Goal: Transaction & Acquisition: Purchase product/service

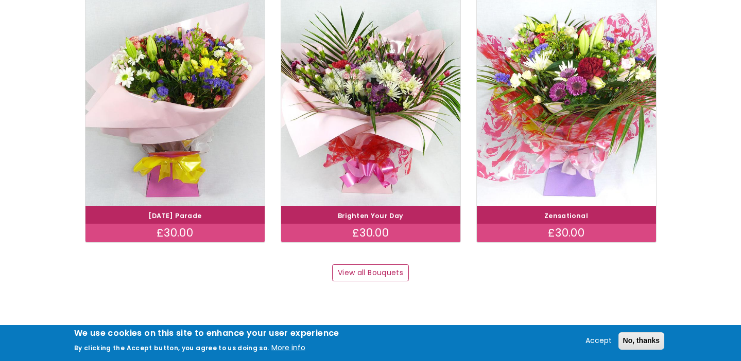
scroll to position [1019, 0]
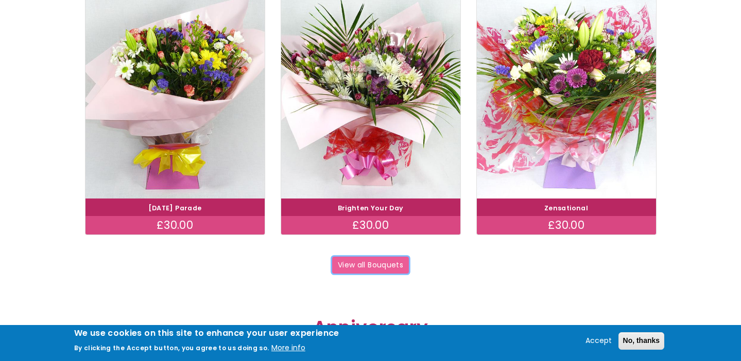
click at [394, 269] on link "View all Bouquets" at bounding box center [370, 266] width 77 height 18
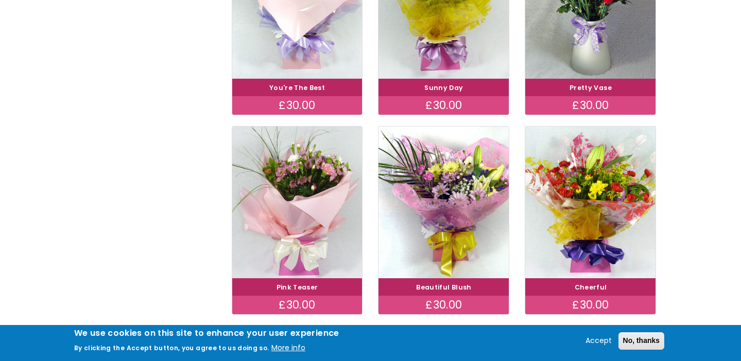
scroll to position [506, 0]
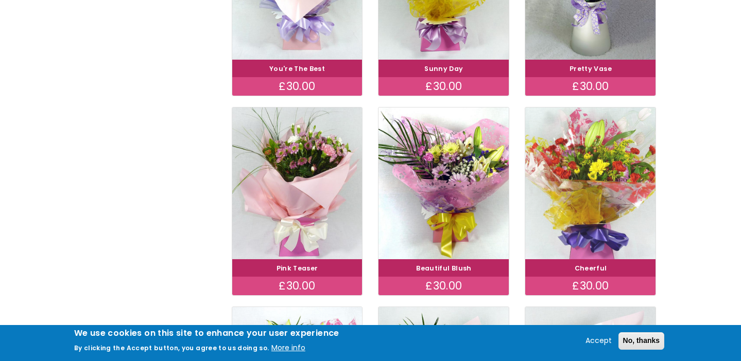
click at [553, 205] on img at bounding box center [590, 183] width 146 height 169
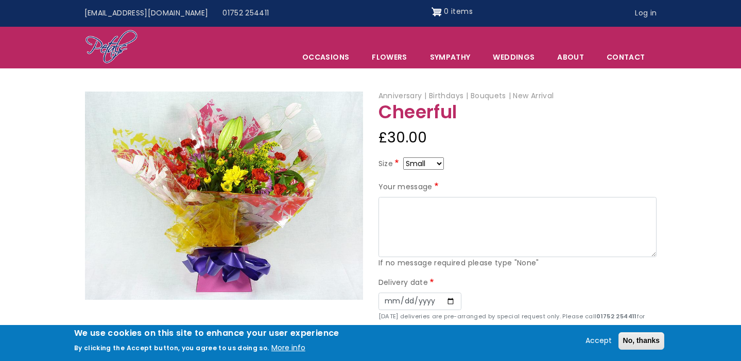
click at [438, 162] on select "Small Medium Large" at bounding box center [423, 164] width 41 height 12
select select "9"
click at [440, 159] on select "Small Medium Large" at bounding box center [423, 164] width 41 height 12
select select "10"
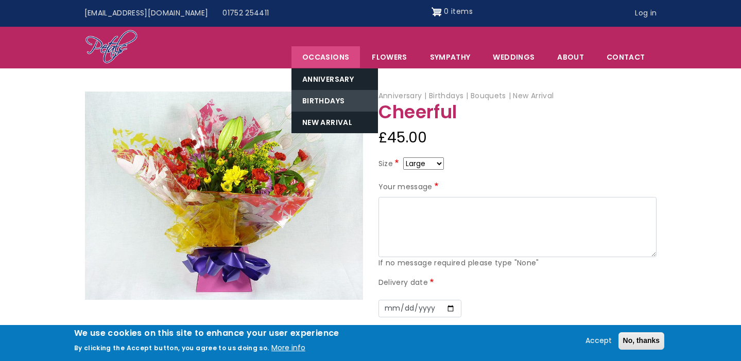
click at [323, 97] on link "Birthdays" at bounding box center [334, 101] width 86 height 22
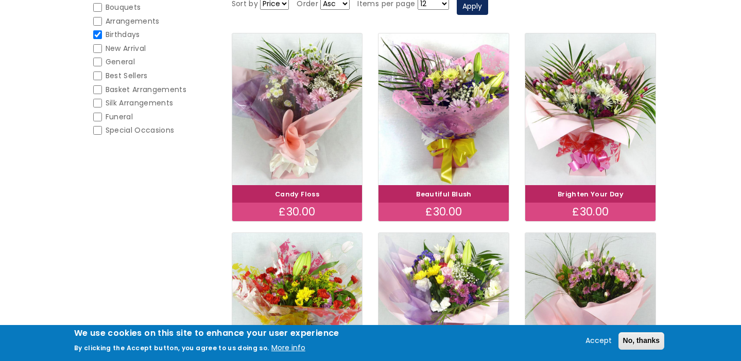
scroll to position [179, 0]
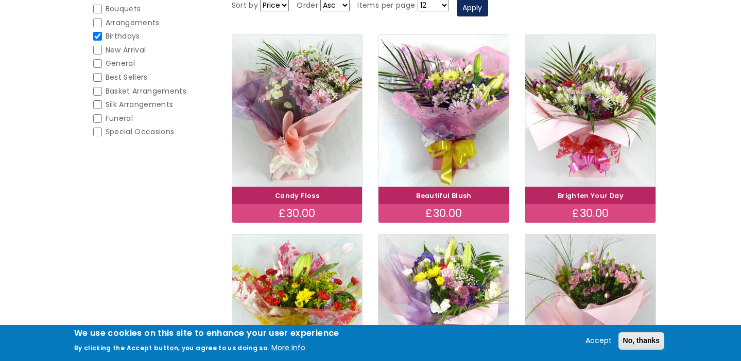
click at [594, 198] on link "Brighten Your Day" at bounding box center [591, 196] width 66 height 9
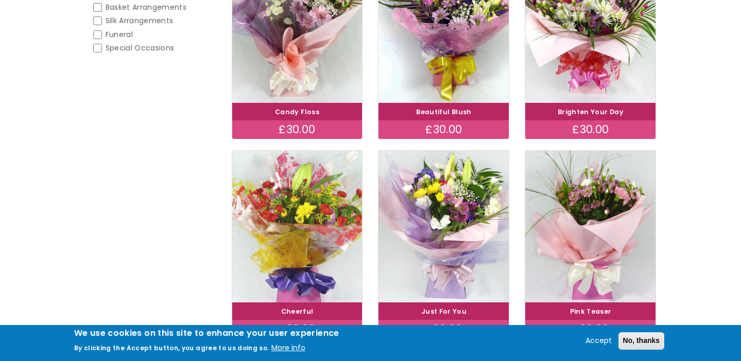
scroll to position [274, 0]
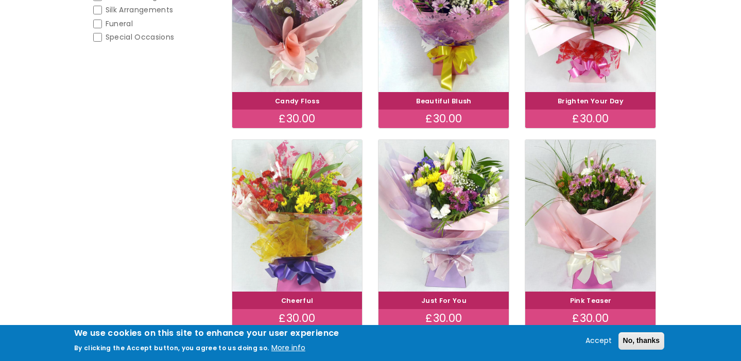
click at [303, 240] on img at bounding box center [297, 215] width 146 height 169
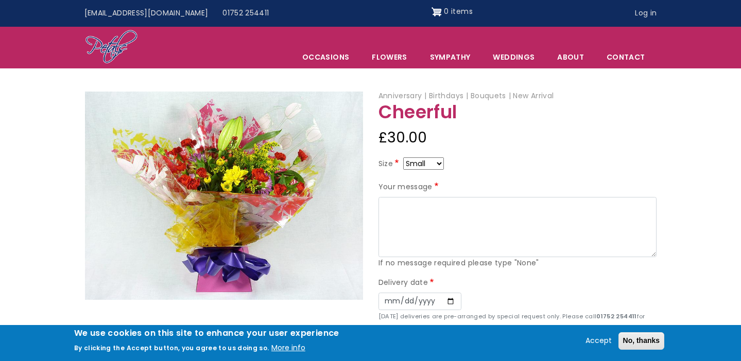
click at [442, 165] on select "Small Medium Large" at bounding box center [423, 164] width 41 height 12
select select "9"
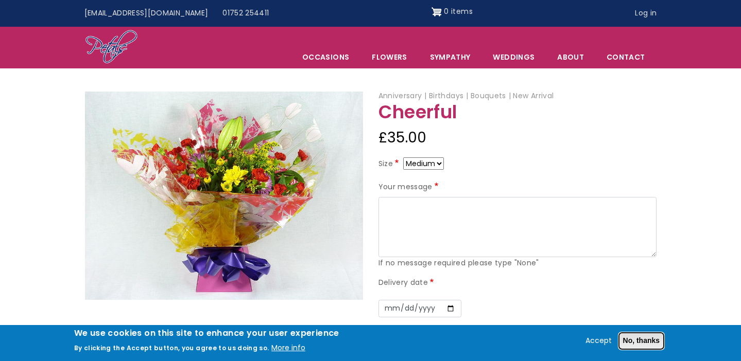
click at [637, 341] on button "No, thanks" at bounding box center [641, 342] width 46 height 18
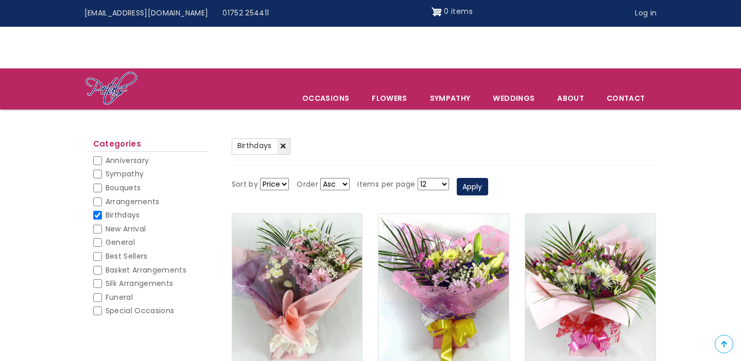
scroll to position [274, 0]
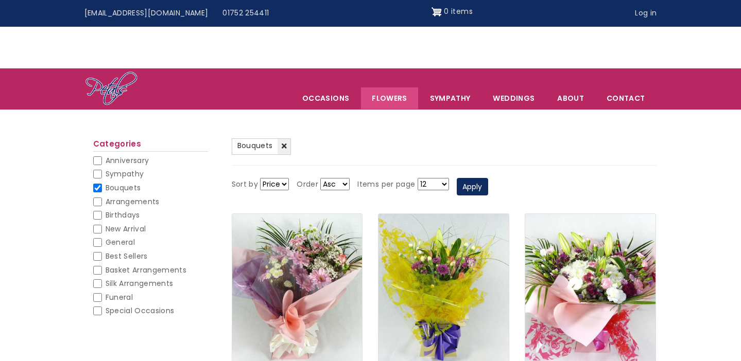
scroll to position [506, 0]
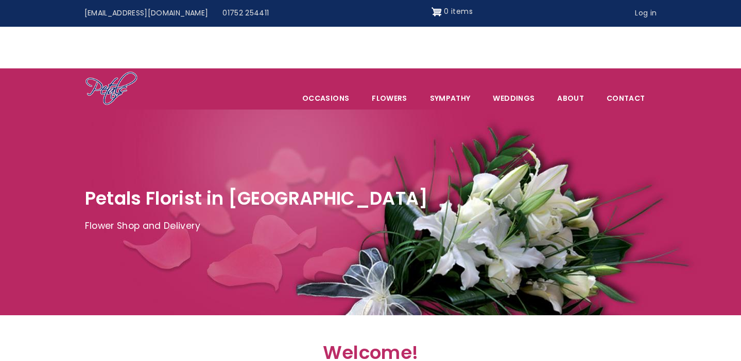
scroll to position [1019, 0]
